Goal: Task Accomplishment & Management: Complete application form

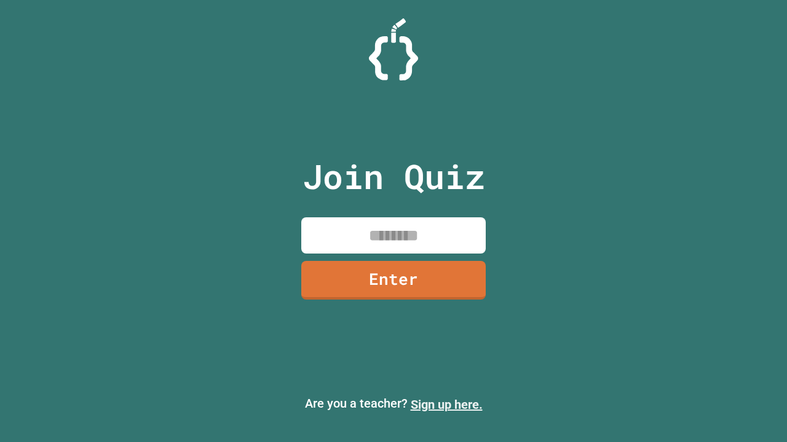
click at [446, 405] on link "Sign up here." at bounding box center [447, 405] width 72 height 15
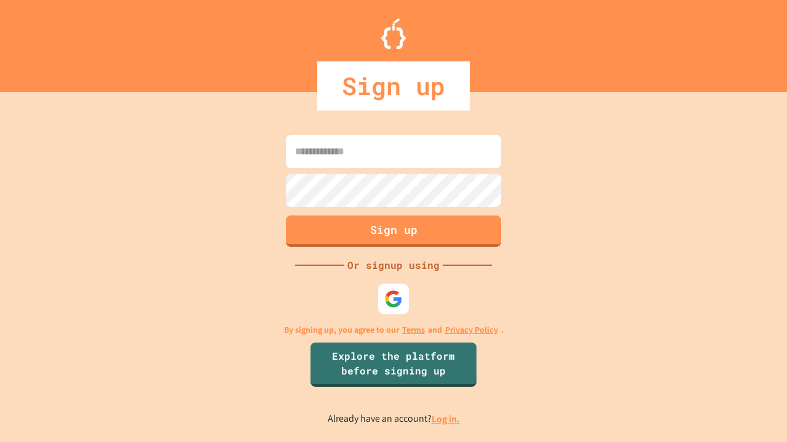
click at [446, 419] on link "Log in." at bounding box center [445, 419] width 28 height 13
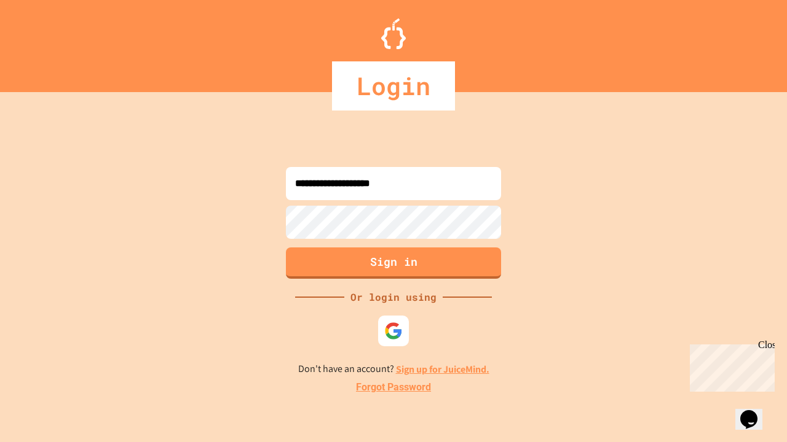
type input "**********"
